Goal: Entertainment & Leisure: Consume media (video, audio)

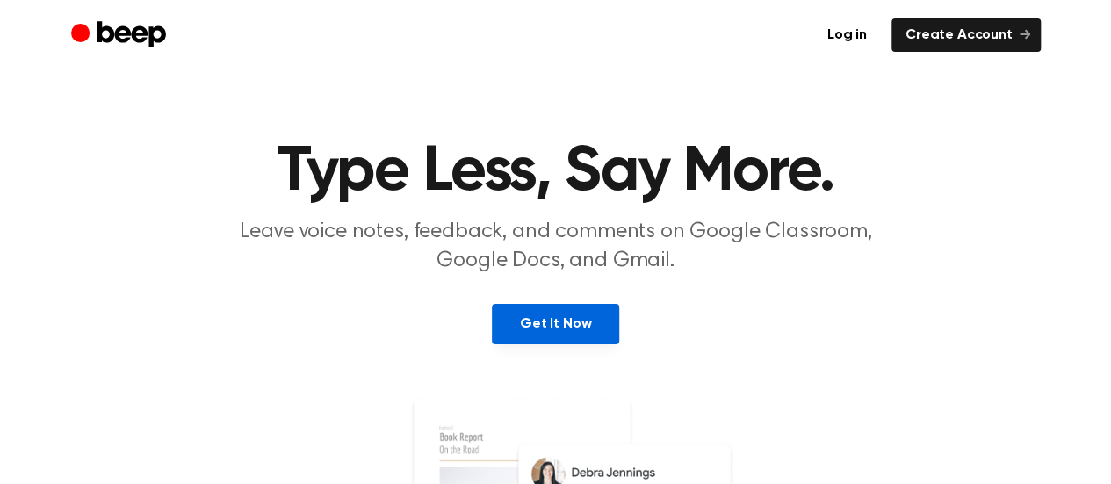
click at [517, 317] on link "Get It Now" at bounding box center [555, 324] width 127 height 40
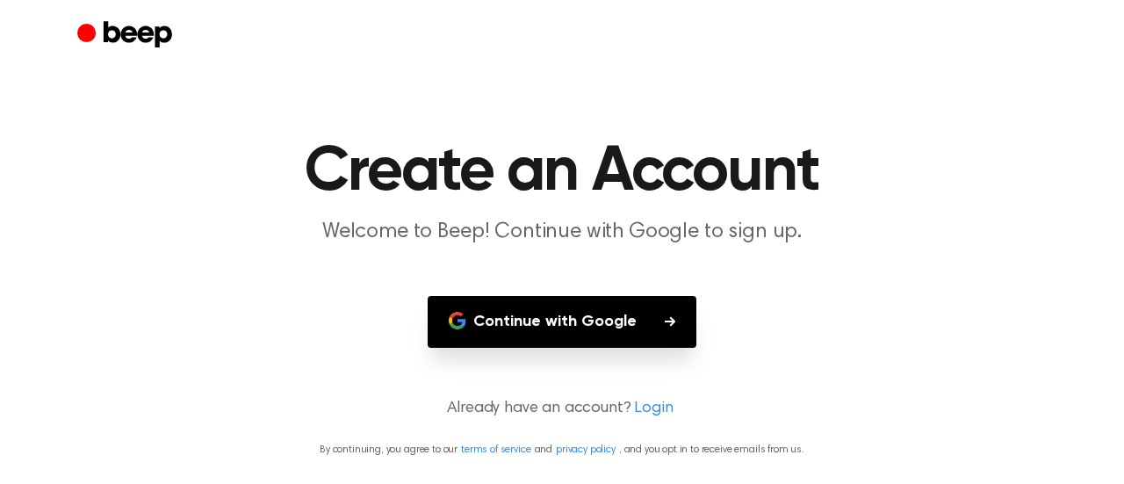
click at [517, 317] on button "Continue with Google" at bounding box center [562, 322] width 269 height 52
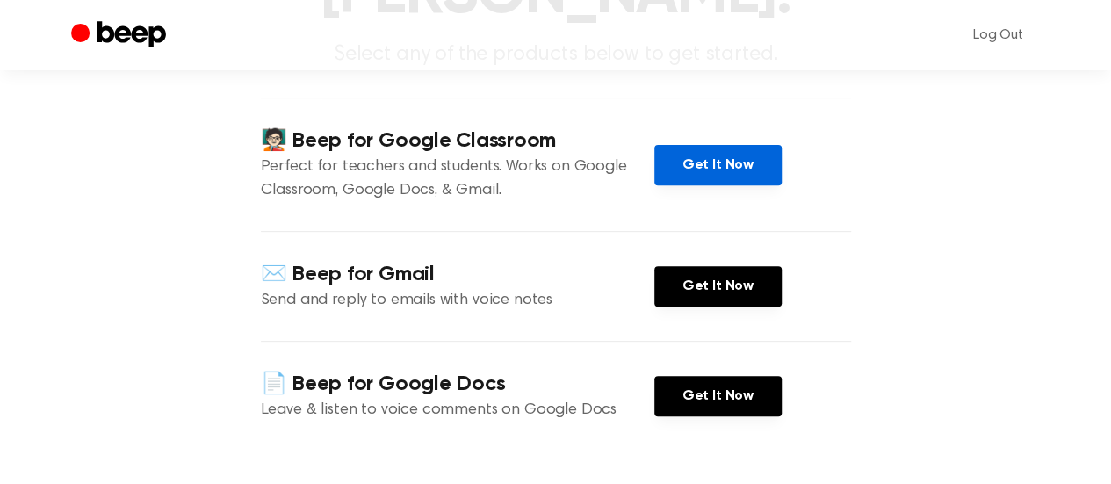
scroll to position [242, 0]
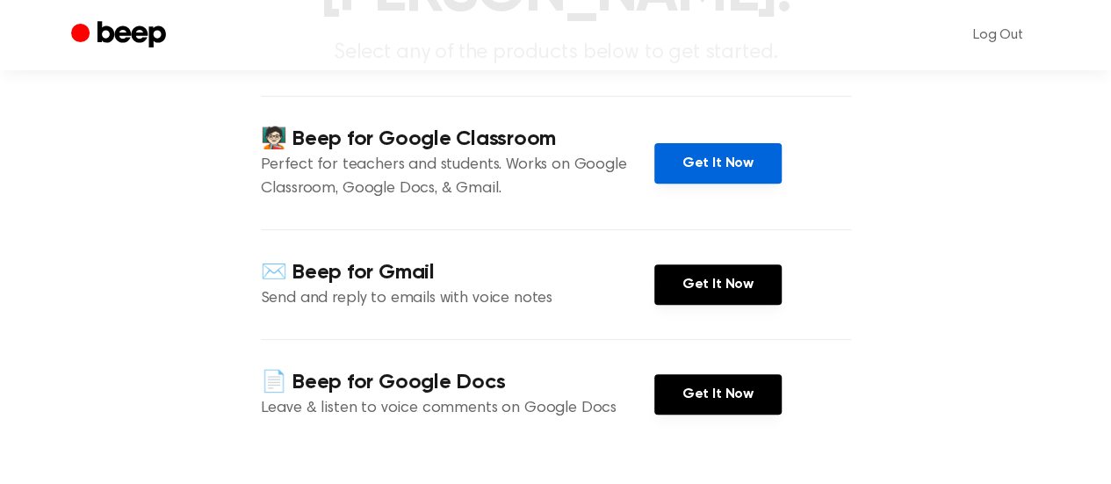
click at [721, 143] on link "Get It Now" at bounding box center [717, 163] width 127 height 40
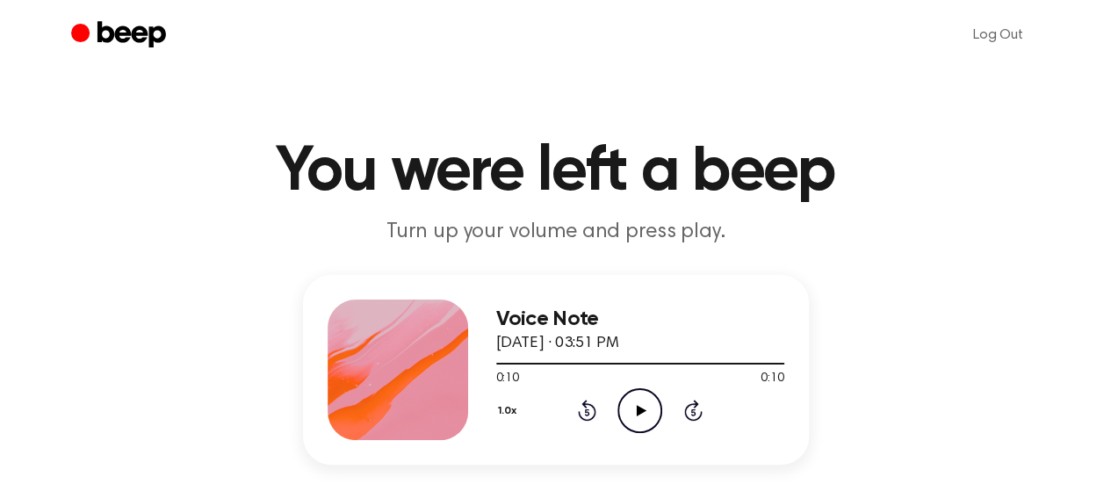
click at [639, 412] on icon at bounding box center [642, 410] width 10 height 11
click at [639, 415] on icon "Play Audio" at bounding box center [640, 410] width 45 height 45
click at [639, 415] on icon "Pause Audio" at bounding box center [640, 410] width 45 height 45
click at [586, 414] on icon "Rewind 5 seconds" at bounding box center [586, 410] width 19 height 23
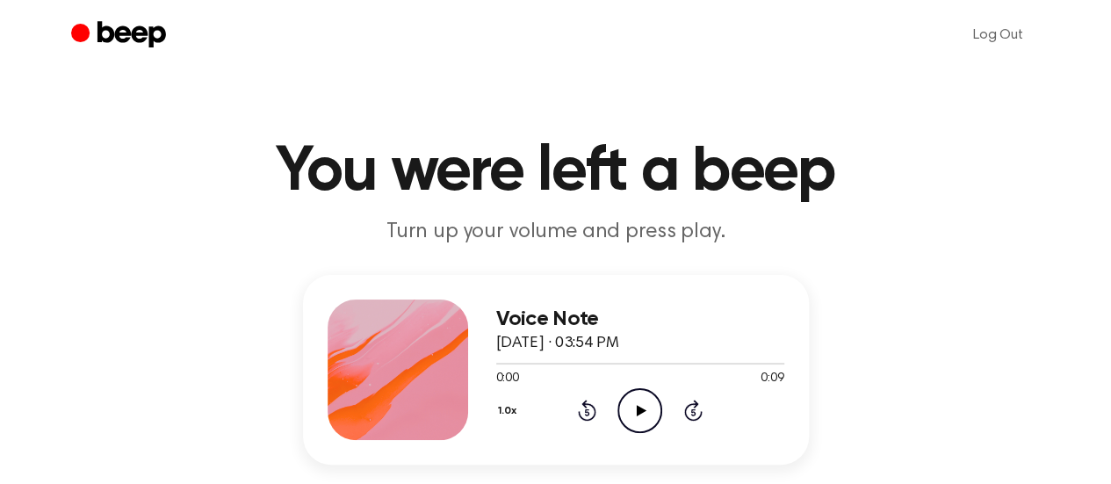
click at [586, 414] on icon "Rewind 5 seconds" at bounding box center [586, 410] width 19 height 23
click at [657, 409] on icon "Play Audio" at bounding box center [640, 410] width 45 height 45
click at [650, 410] on icon "Play Audio" at bounding box center [640, 410] width 45 height 45
click at [638, 417] on icon "Play Audio" at bounding box center [640, 410] width 45 height 45
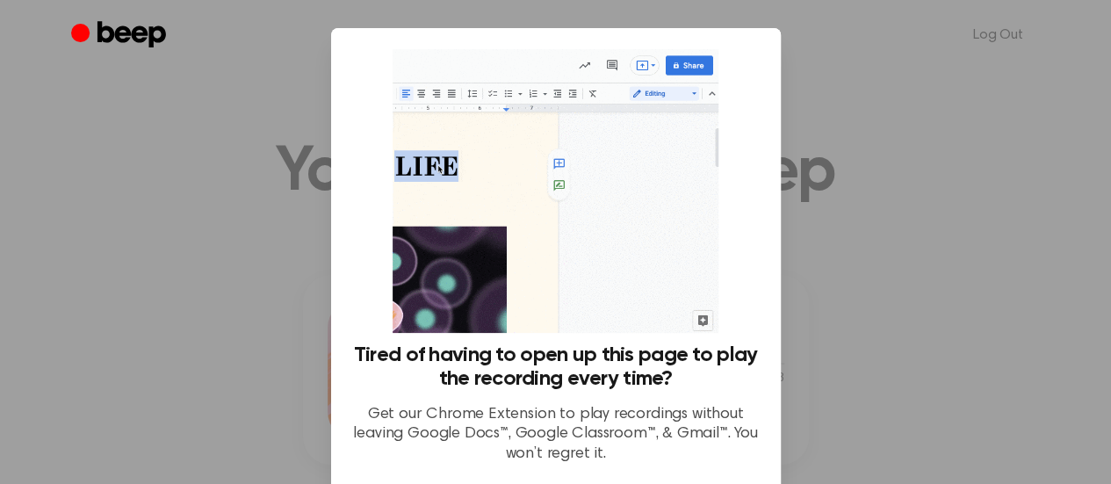
click at [799, 122] on div at bounding box center [555, 242] width 1111 height 484
click at [264, 120] on div at bounding box center [555, 242] width 1111 height 484
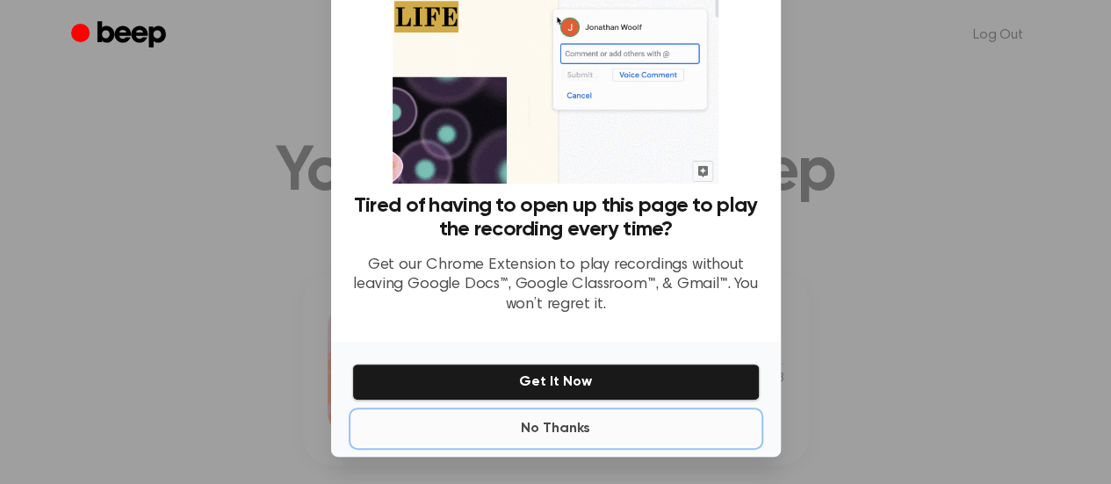
click at [547, 436] on button "No Thanks" at bounding box center [556, 428] width 408 height 35
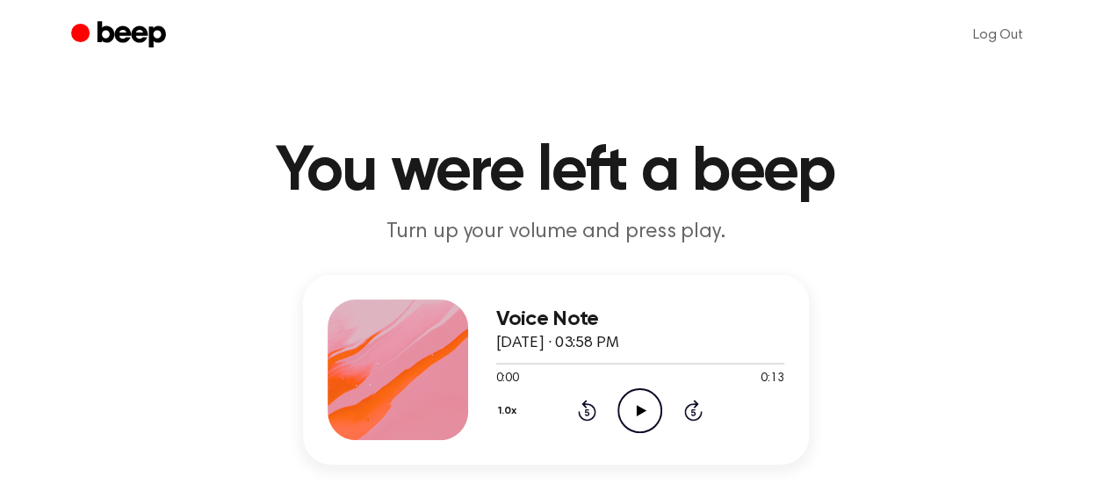
click at [643, 404] on icon "Play Audio" at bounding box center [640, 410] width 45 height 45
click at [632, 401] on icon "Play Audio" at bounding box center [640, 410] width 45 height 45
click at [634, 401] on icon "Play Audio" at bounding box center [640, 410] width 45 height 45
click at [636, 410] on icon "Play Audio" at bounding box center [640, 410] width 45 height 45
click at [639, 423] on icon "Play Audio" at bounding box center [640, 410] width 45 height 45
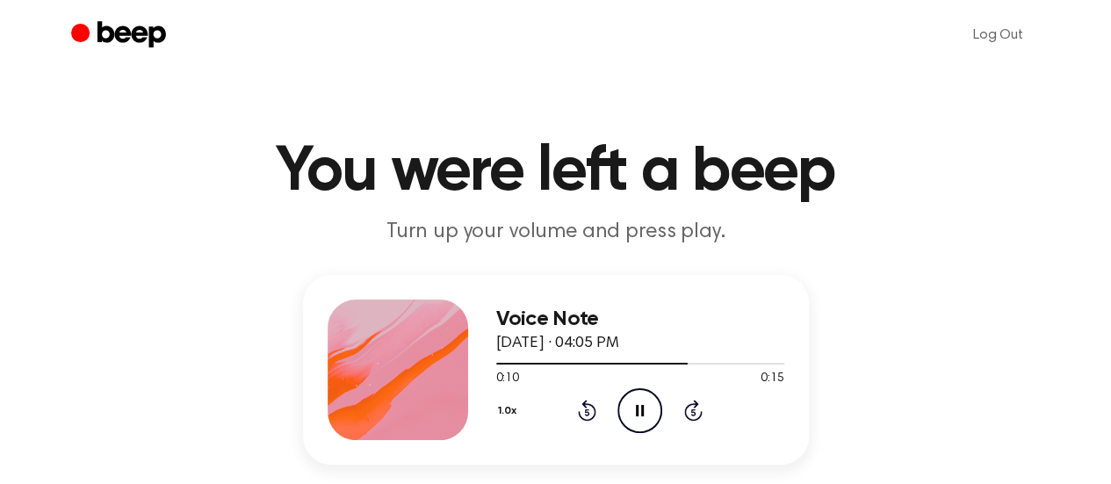
click at [582, 414] on icon "Rewind 5 seconds" at bounding box center [586, 410] width 19 height 23
click at [634, 423] on icon "Play Audio" at bounding box center [640, 410] width 45 height 45
click at [625, 410] on icon "Play Audio" at bounding box center [640, 410] width 45 height 45
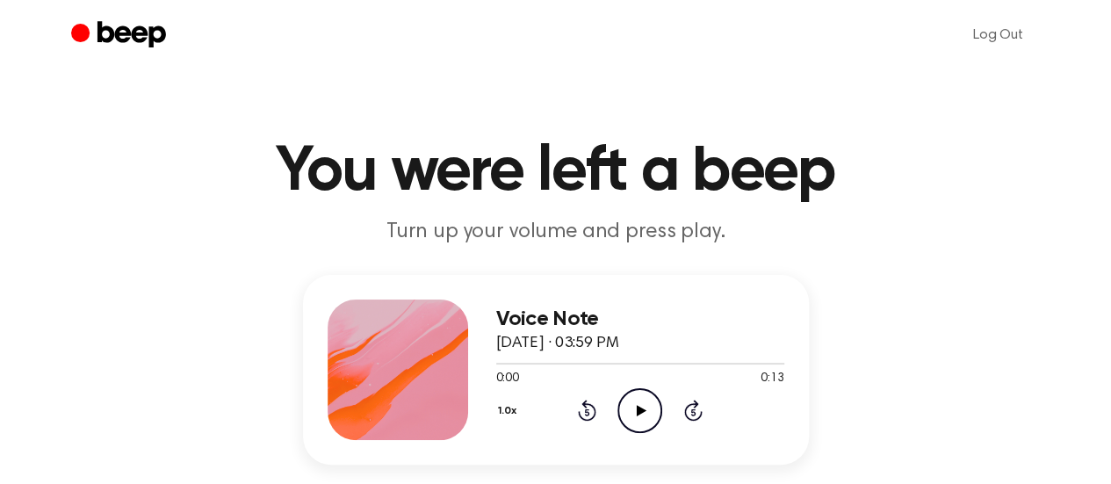
click at [635, 396] on icon "Play Audio" at bounding box center [640, 410] width 45 height 45
click at [639, 421] on icon "Play Audio" at bounding box center [640, 410] width 45 height 45
click at [641, 412] on icon at bounding box center [642, 410] width 10 height 11
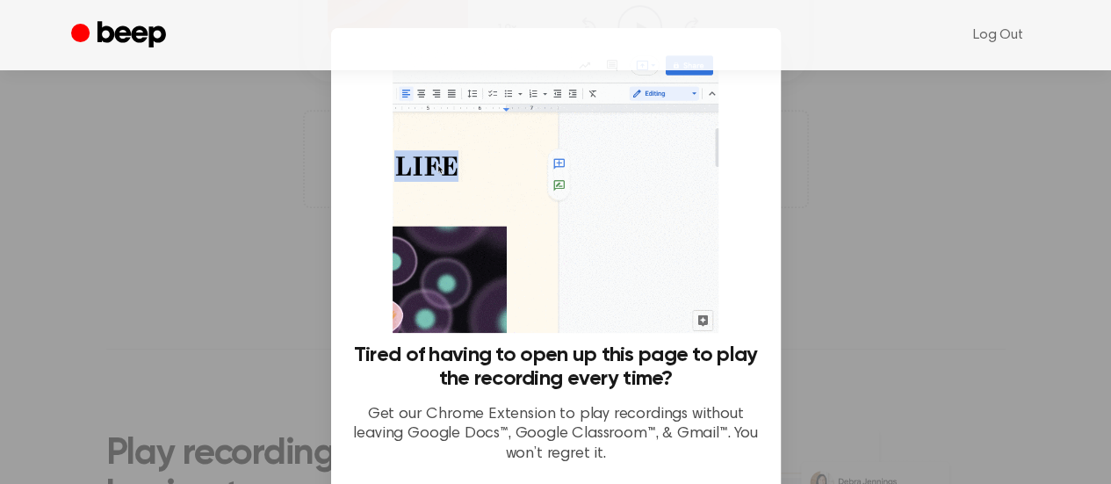
scroll to position [149, 0]
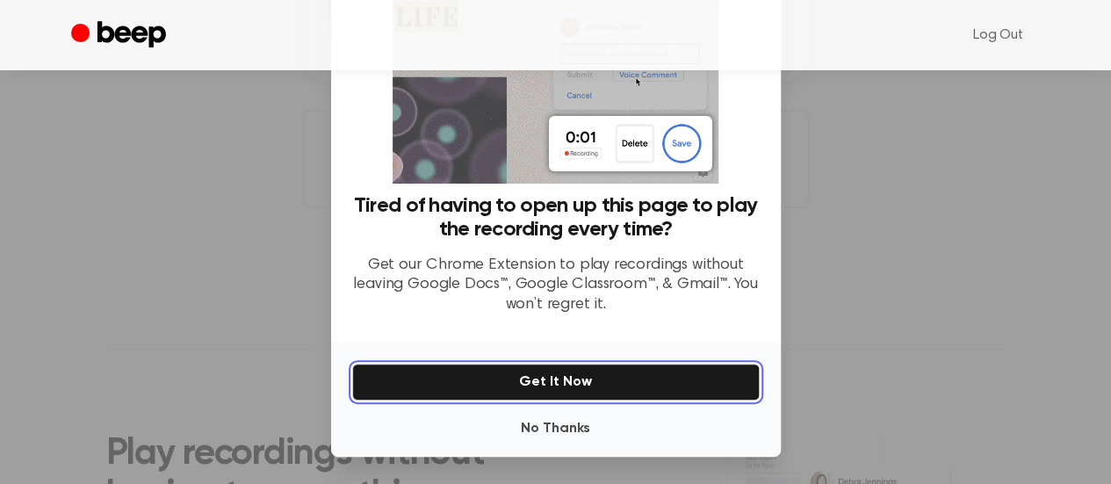
click at [608, 373] on button "Get It Now" at bounding box center [556, 382] width 408 height 37
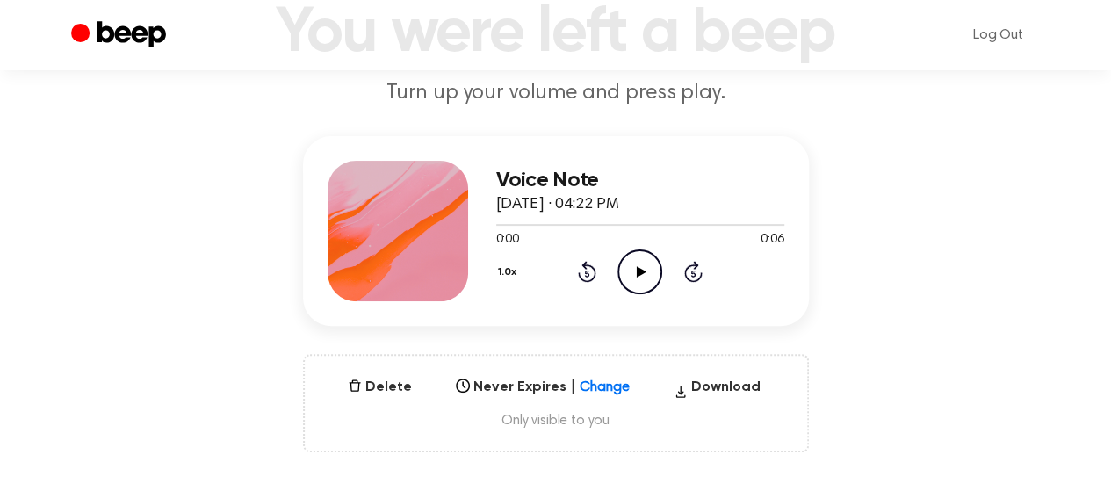
scroll to position [137, 0]
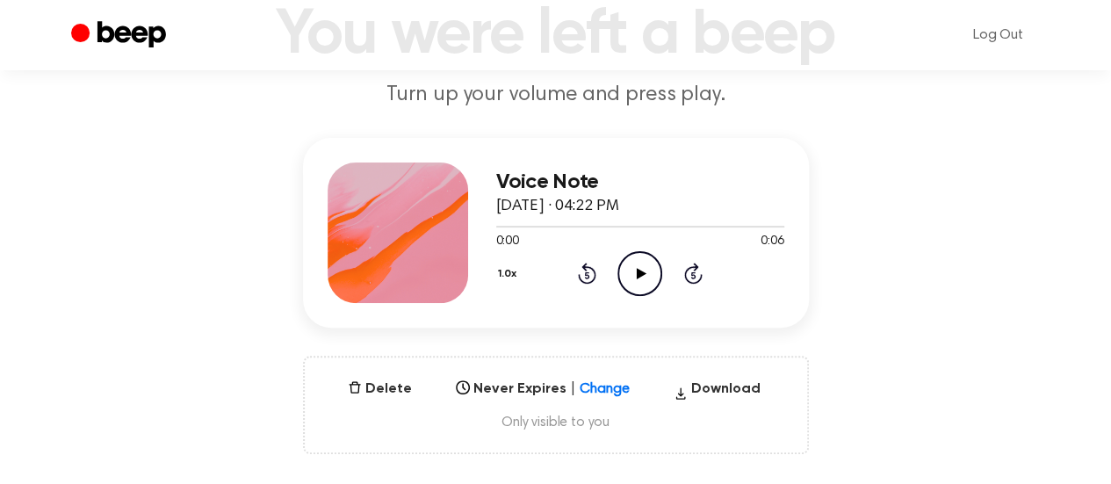
click at [628, 279] on icon "Play Audio" at bounding box center [640, 273] width 45 height 45
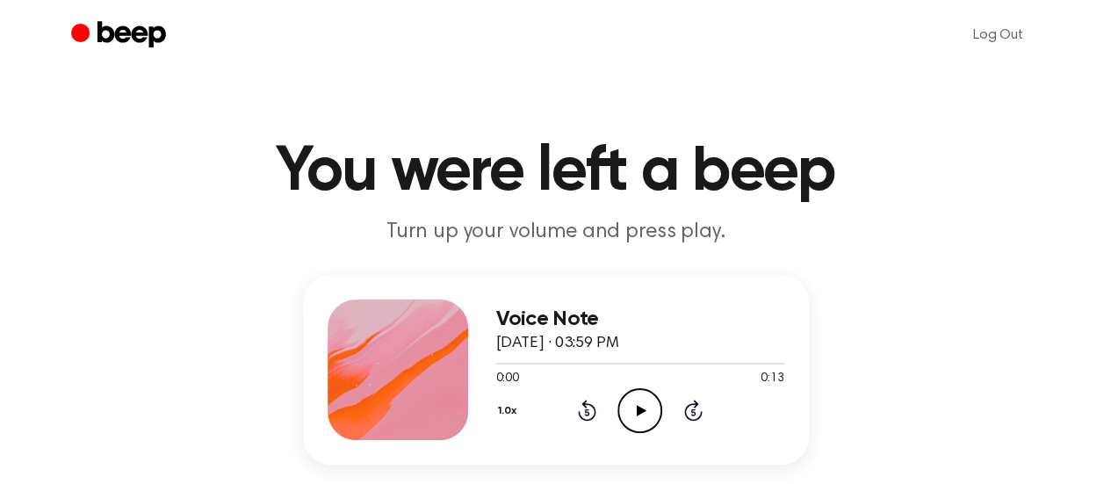
click at [643, 415] on icon "Play Audio" at bounding box center [640, 410] width 45 height 45
click at [637, 423] on icon "Play Audio" at bounding box center [640, 410] width 45 height 45
click at [639, 418] on icon "Play Audio" at bounding box center [640, 410] width 45 height 45
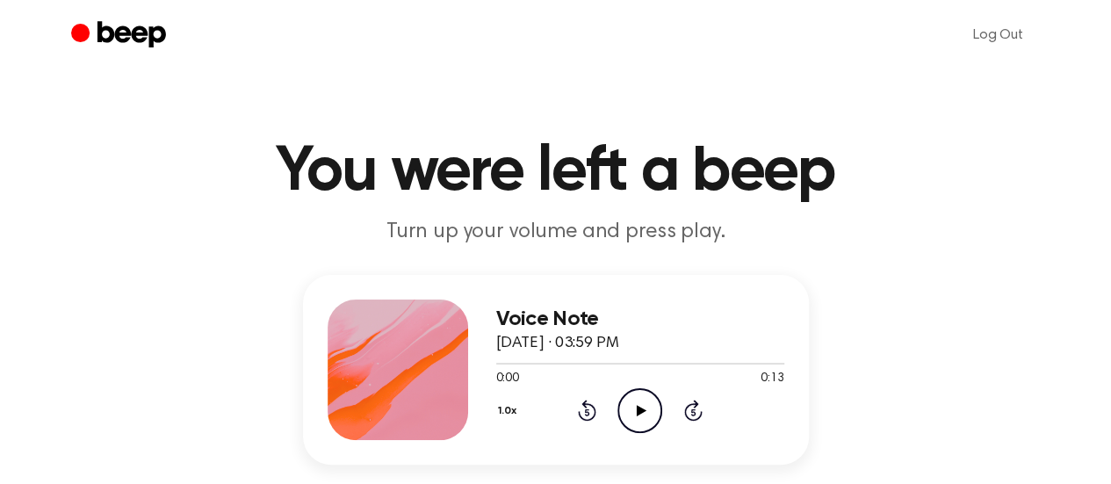
click at [643, 408] on icon at bounding box center [642, 410] width 10 height 11
click at [638, 408] on icon at bounding box center [642, 410] width 10 height 11
click at [637, 412] on icon at bounding box center [642, 410] width 10 height 11
click at [641, 413] on icon "Play Audio" at bounding box center [640, 410] width 45 height 45
click at [639, 401] on icon "Play Audio" at bounding box center [640, 410] width 45 height 45
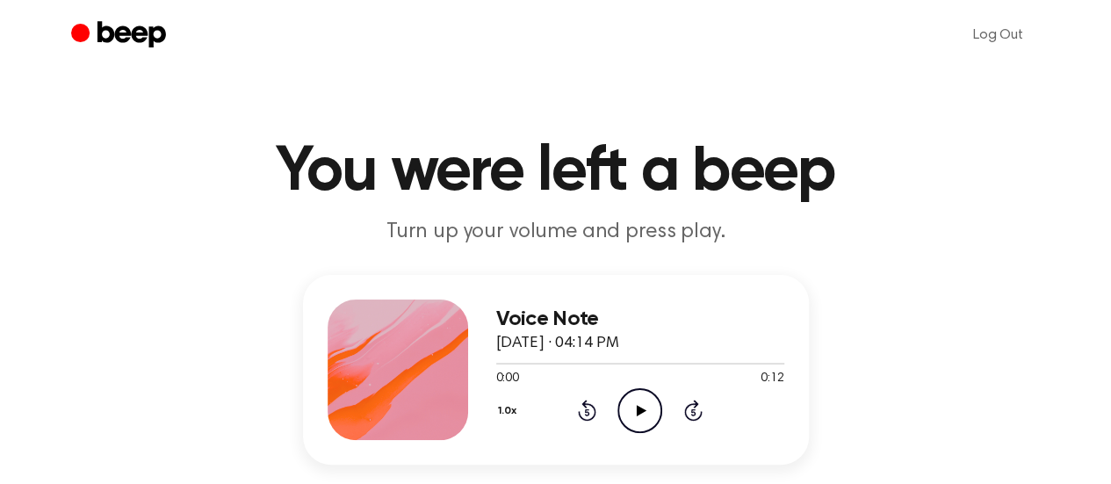
click at [638, 409] on icon at bounding box center [642, 410] width 10 height 11
click at [647, 408] on icon "Play Audio" at bounding box center [640, 410] width 45 height 45
click at [645, 415] on icon "Play Audio" at bounding box center [640, 410] width 45 height 45
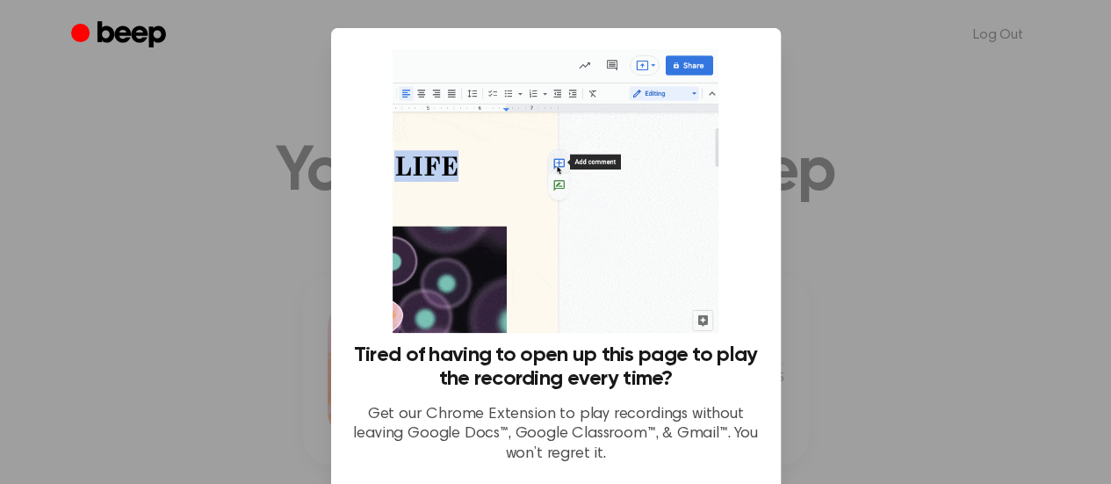
scroll to position [149, 0]
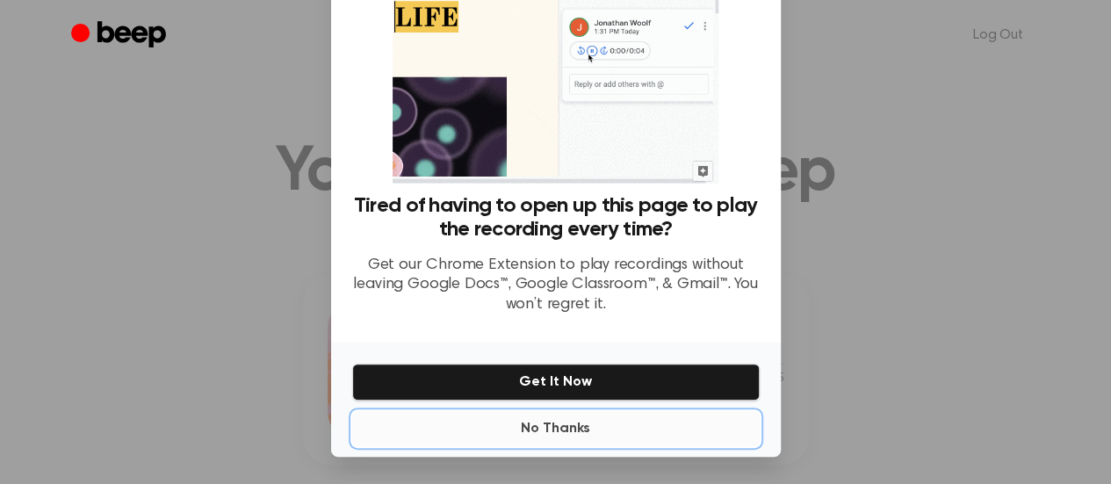
click at [572, 435] on button "No Thanks" at bounding box center [556, 428] width 408 height 35
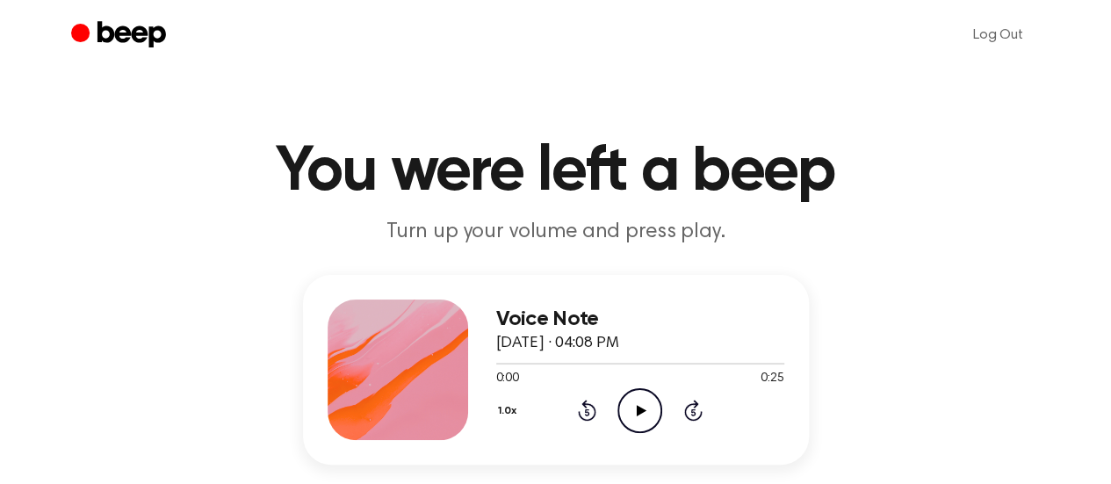
click at [637, 405] on icon at bounding box center [642, 410] width 10 height 11
click at [642, 413] on icon "Play Audio" at bounding box center [640, 410] width 45 height 45
click at [646, 410] on icon "Play Audio" at bounding box center [640, 410] width 45 height 45
click at [645, 401] on icon "Play Audio" at bounding box center [640, 410] width 45 height 45
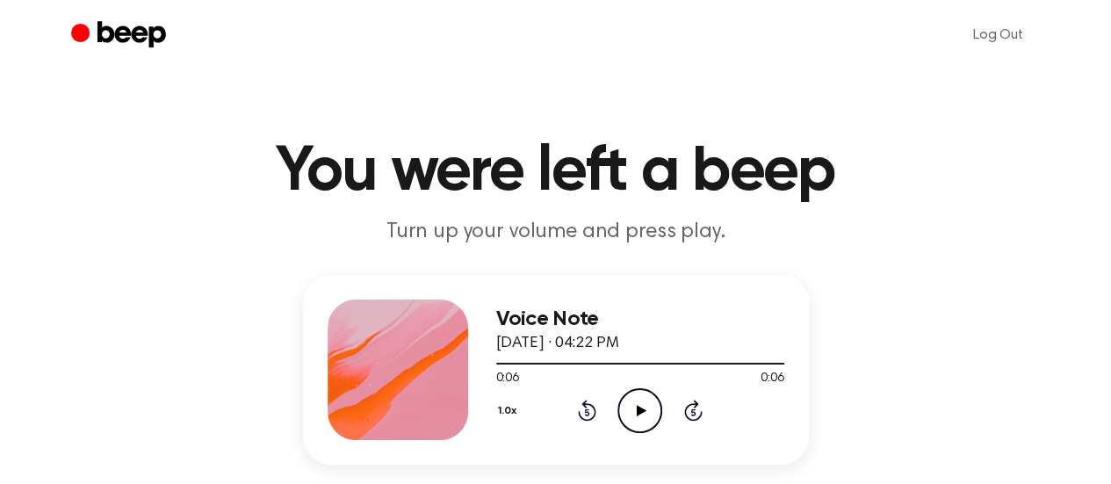
click at [749, 415] on div "1.0x Rewind 5 seconds Play Audio Skip 5 seconds" at bounding box center [640, 410] width 288 height 45
click at [645, 411] on icon "Play Audio" at bounding box center [640, 410] width 45 height 45
click at [647, 405] on icon "Play Audio" at bounding box center [640, 410] width 45 height 45
click at [637, 405] on icon at bounding box center [642, 410] width 10 height 11
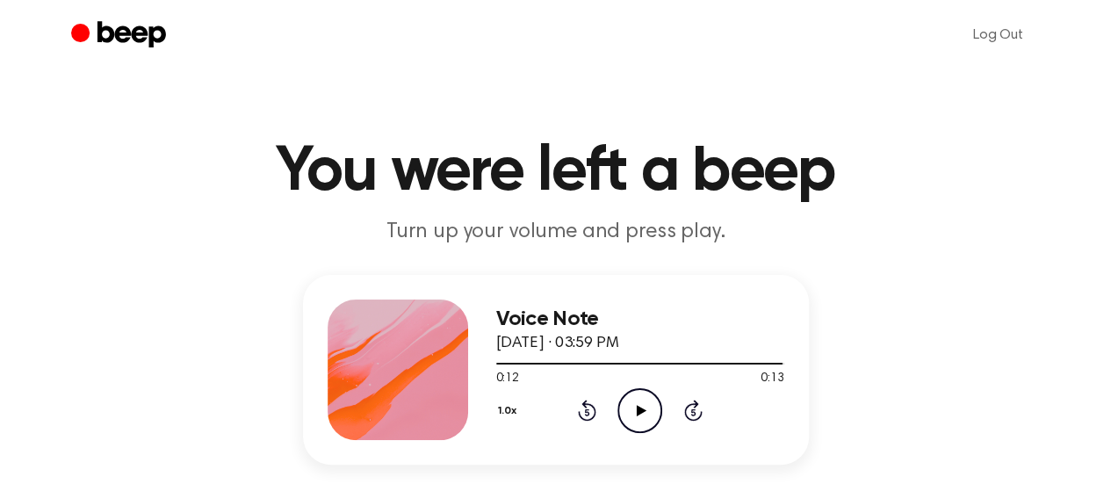
click at [637, 405] on icon at bounding box center [642, 410] width 10 height 11
click at [641, 410] on icon at bounding box center [642, 410] width 10 height 11
click at [647, 408] on icon "Play Audio" at bounding box center [640, 410] width 45 height 45
click at [645, 407] on icon "Play Audio" at bounding box center [640, 410] width 45 height 45
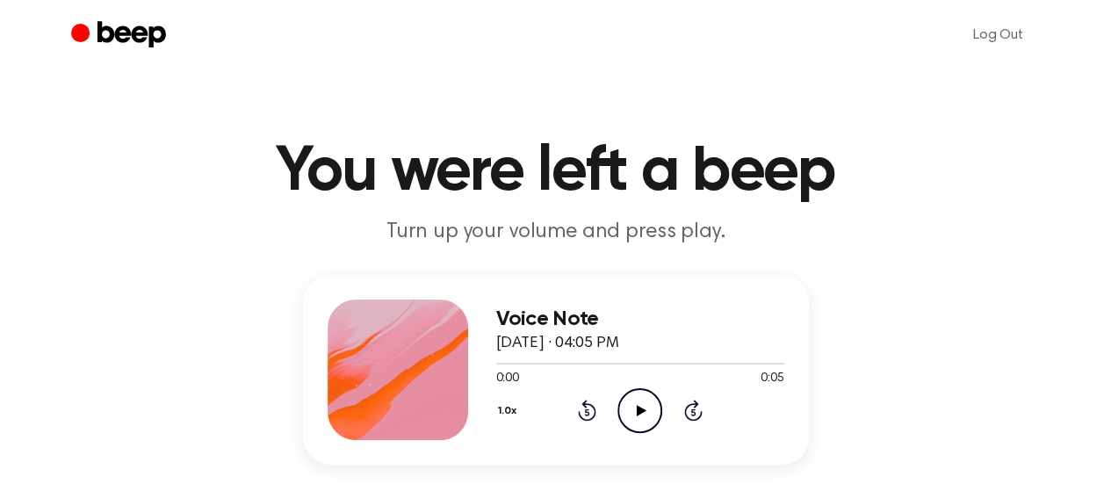
click at [638, 405] on icon at bounding box center [642, 410] width 10 height 11
click at [644, 404] on icon "Play Audio" at bounding box center [640, 410] width 45 height 45
click at [635, 406] on icon "Play Audio" at bounding box center [640, 410] width 45 height 45
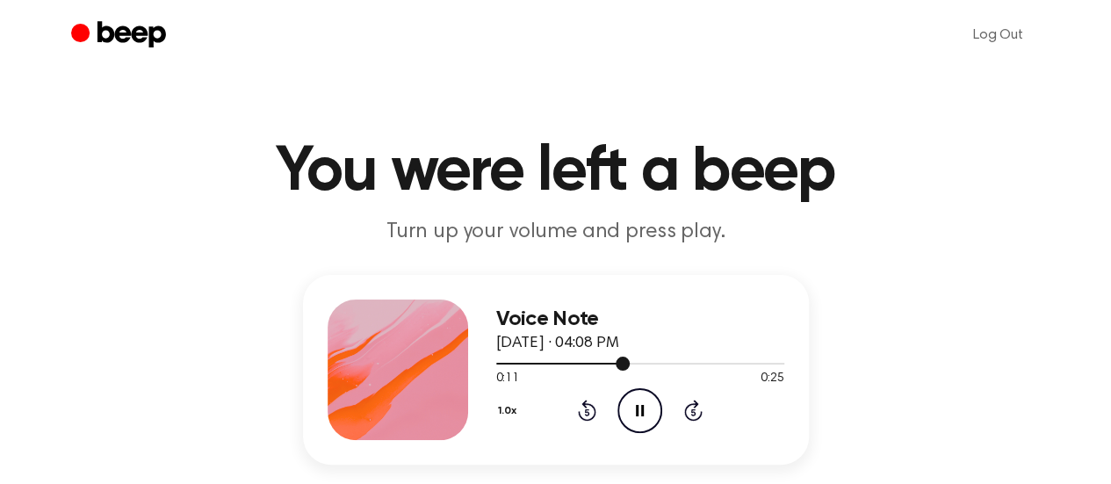
drag, startPoint x: 569, startPoint y: 365, endPoint x: 628, endPoint y: 361, distance: 59.0
click at [628, 361] on div at bounding box center [640, 363] width 288 height 14
click at [496, 360] on div at bounding box center [640, 363] width 288 height 14
click at [638, 407] on icon at bounding box center [642, 410] width 10 height 11
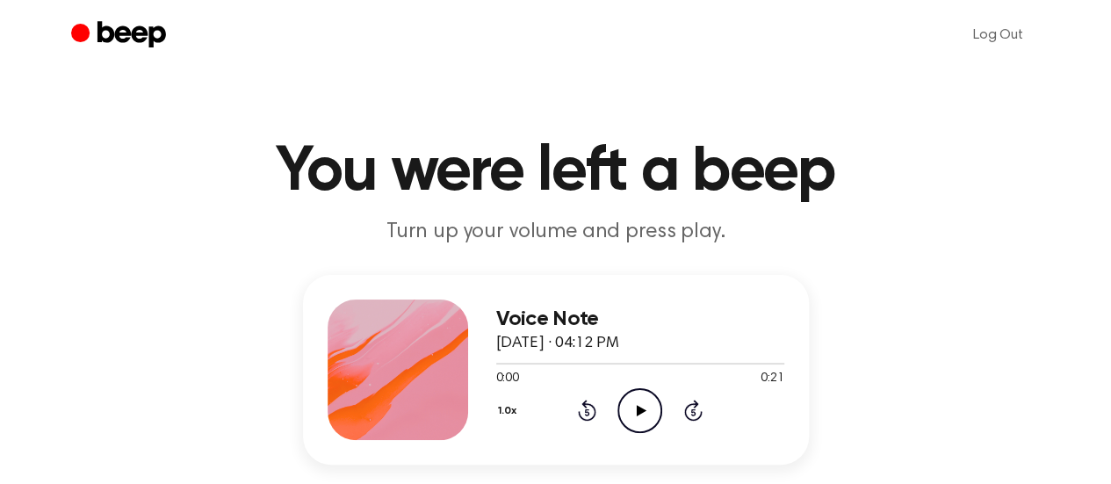
click at [638, 398] on icon "Play Audio" at bounding box center [640, 410] width 45 height 45
click at [632, 405] on icon "Play Audio" at bounding box center [640, 410] width 45 height 45
click at [639, 412] on icon at bounding box center [642, 410] width 10 height 11
click at [631, 403] on icon "Play Audio" at bounding box center [640, 410] width 45 height 45
